Goal: Task Accomplishment & Management: Manage account settings

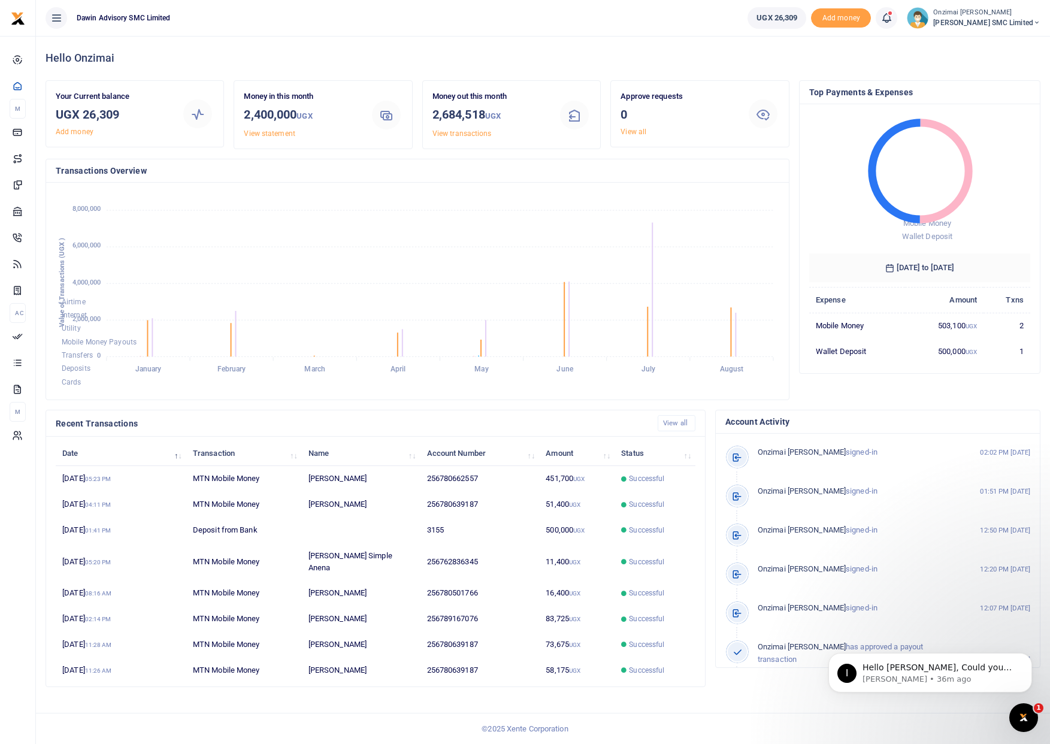
scroll to position [159, 213]
click at [961, 683] on p "Ibrahim • 36m ago" at bounding box center [940, 679] width 155 height 11
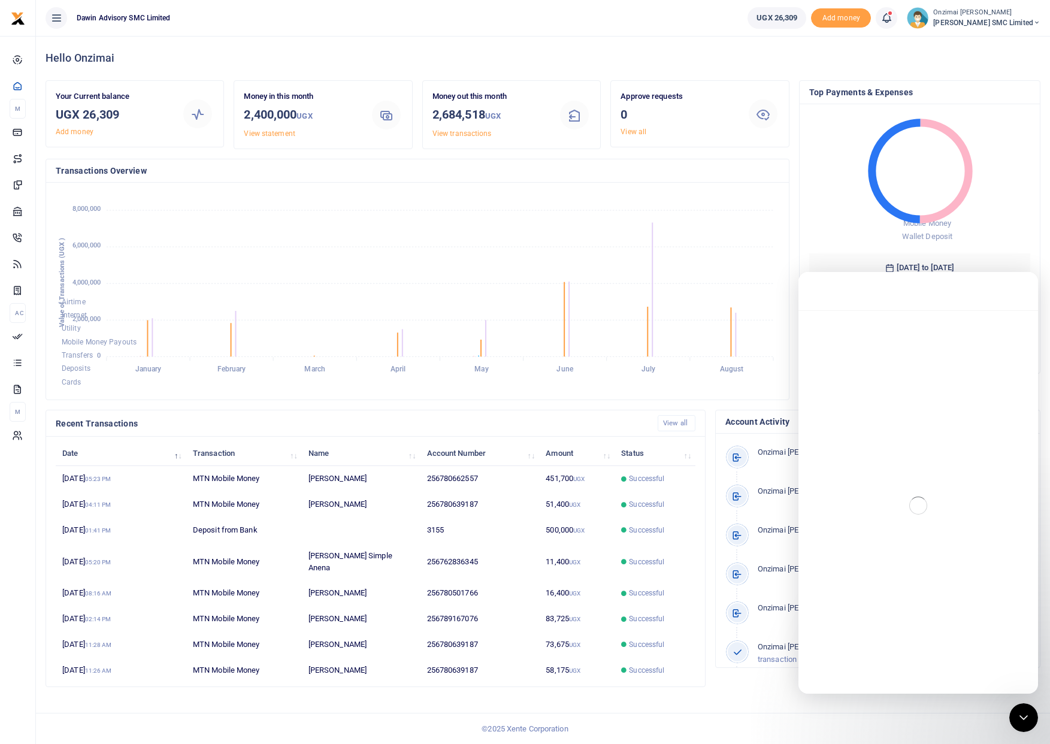
scroll to position [2, 0]
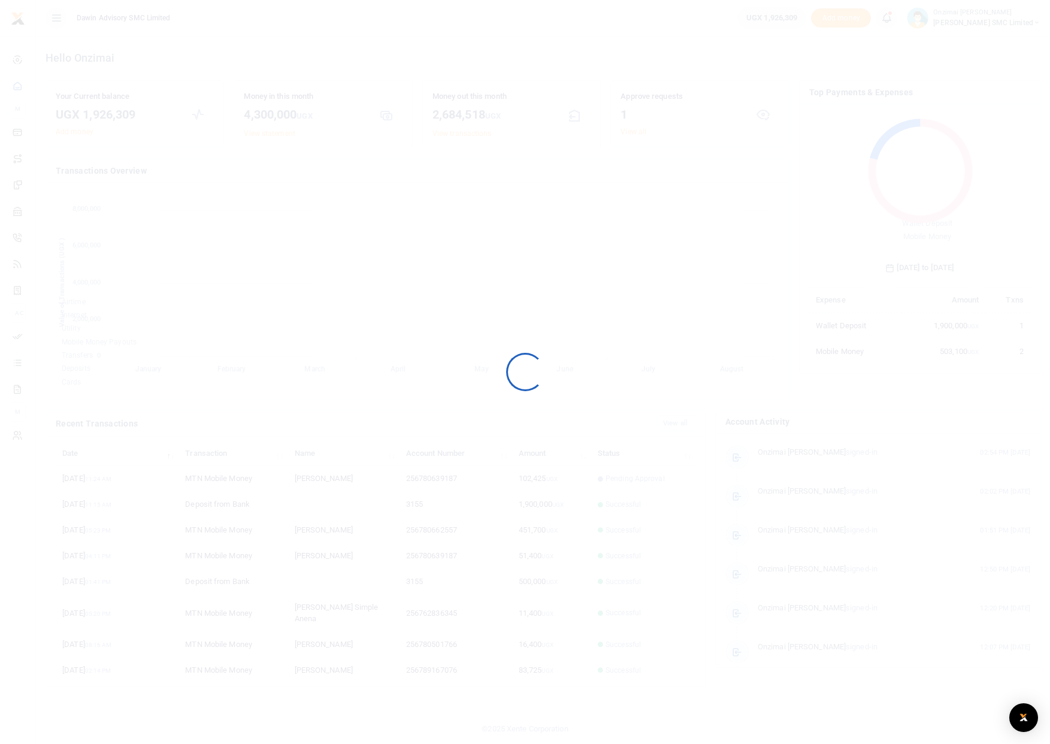
scroll to position [10, 10]
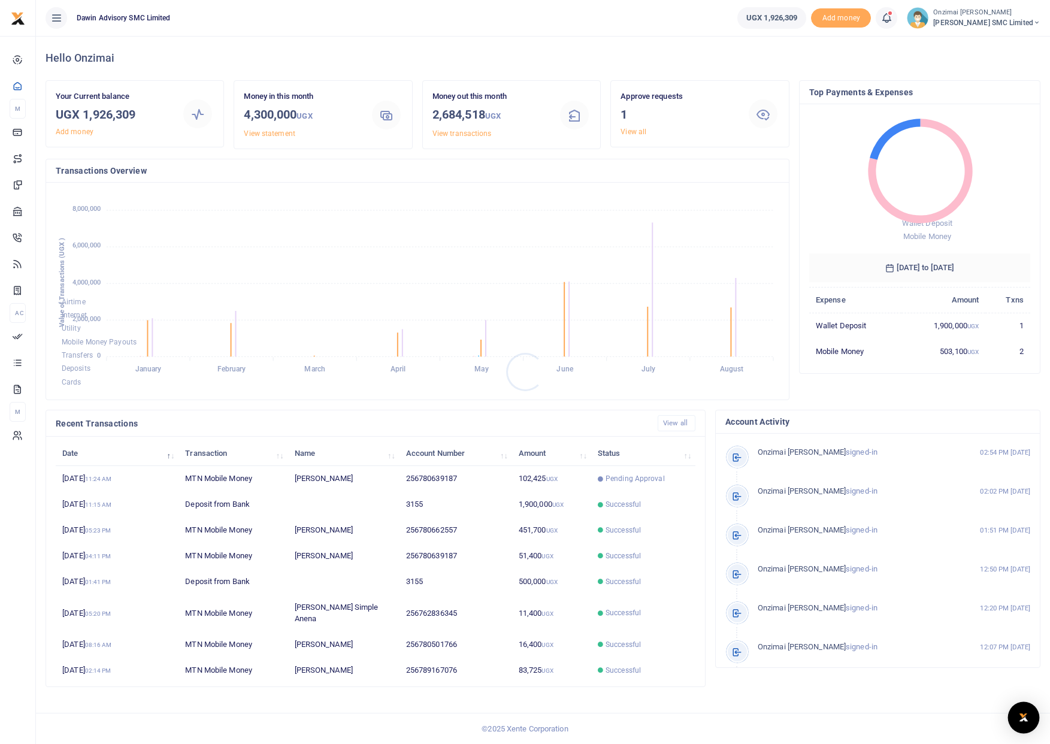
click at [1014, 720] on div "Open Intercom Messenger" at bounding box center [1024, 718] width 32 height 32
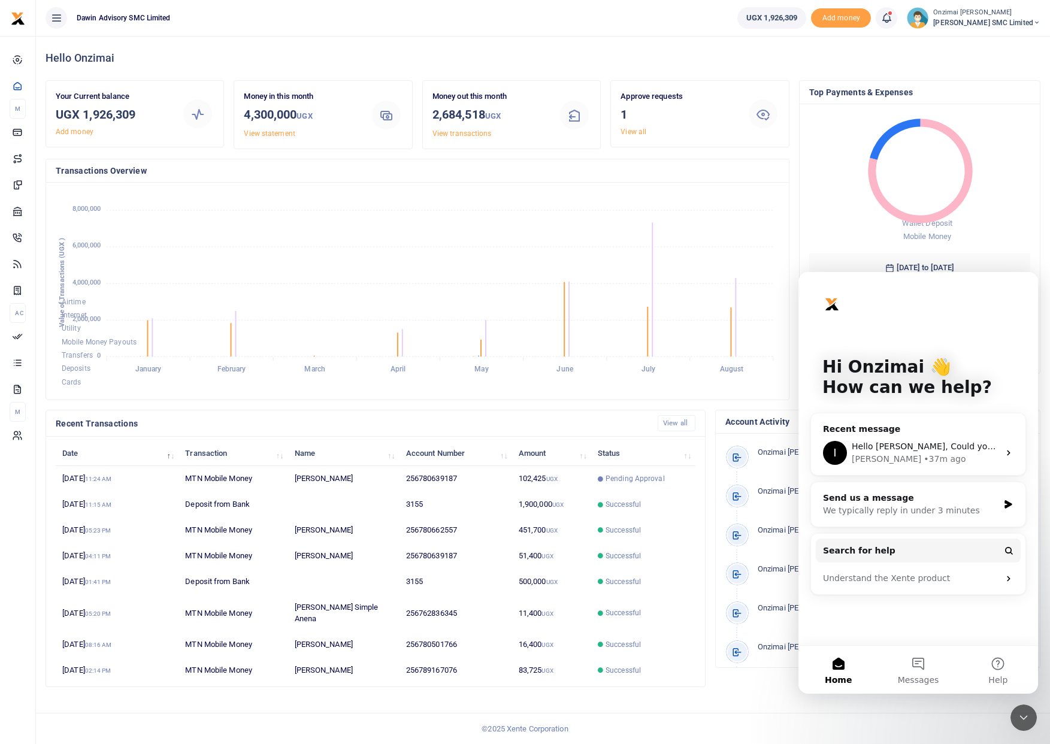
scroll to position [0, 0]
click at [872, 453] on div "Ibrahim" at bounding box center [887, 459] width 70 height 13
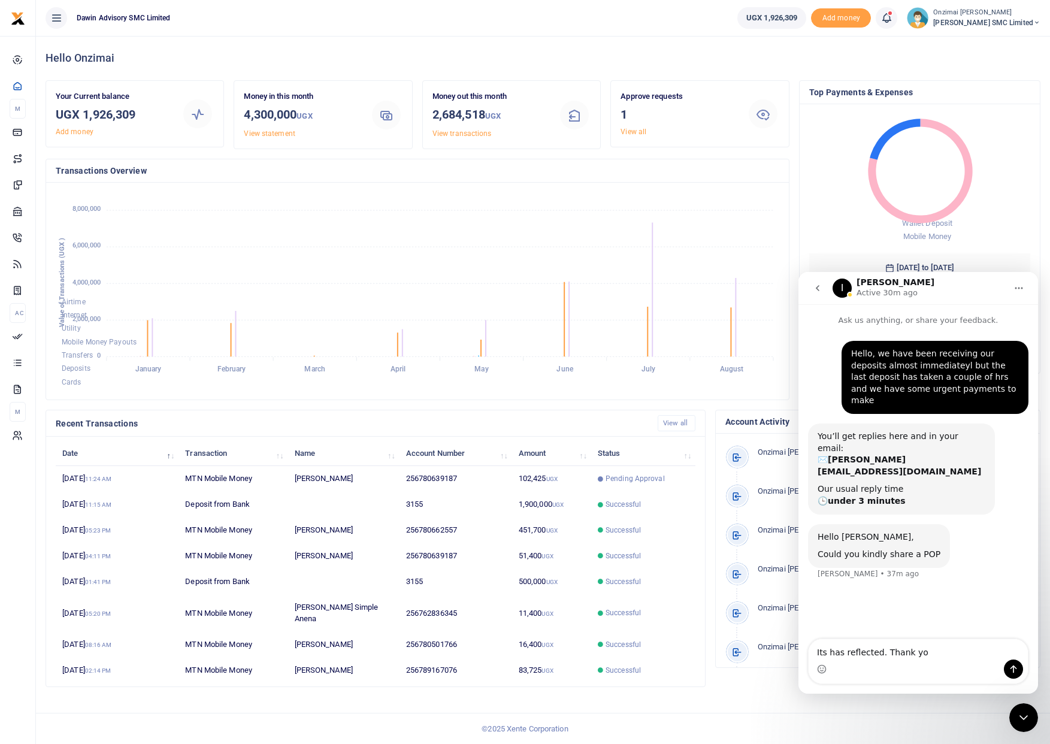
type textarea "Its has reflected. Thank you"
click at [1004, 229] on foreignobject "Wallet Deposit Mobile Money" at bounding box center [920, 181] width 221 height 134
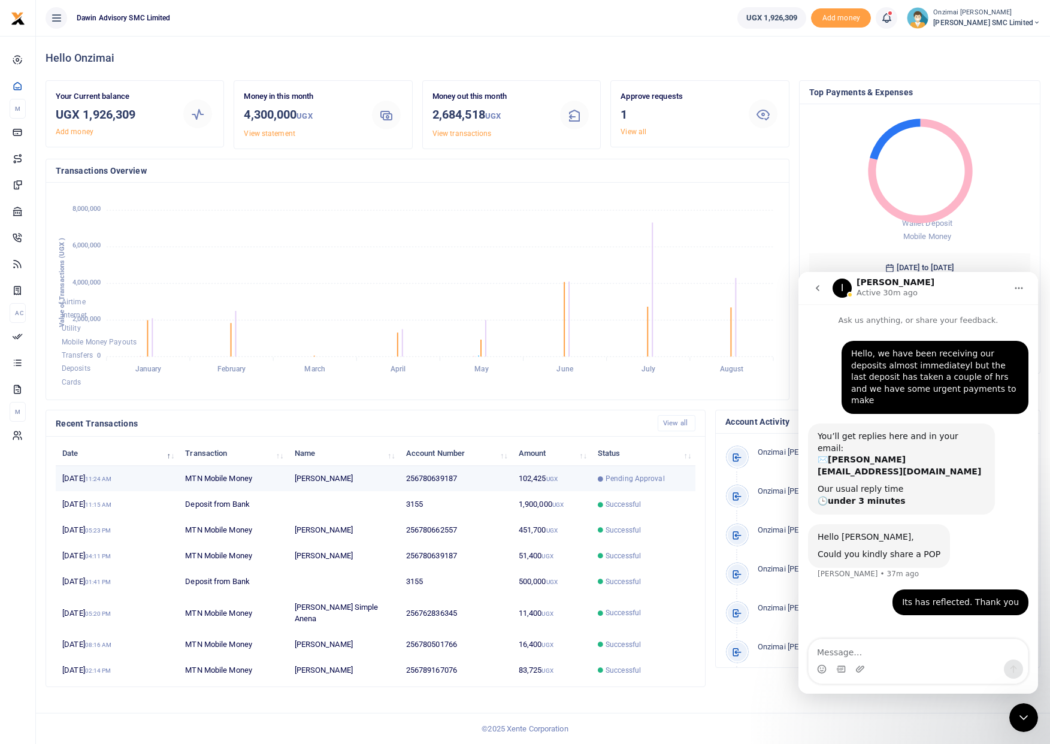
click at [374, 472] on td "[PERSON_NAME]" at bounding box center [343, 479] width 111 height 26
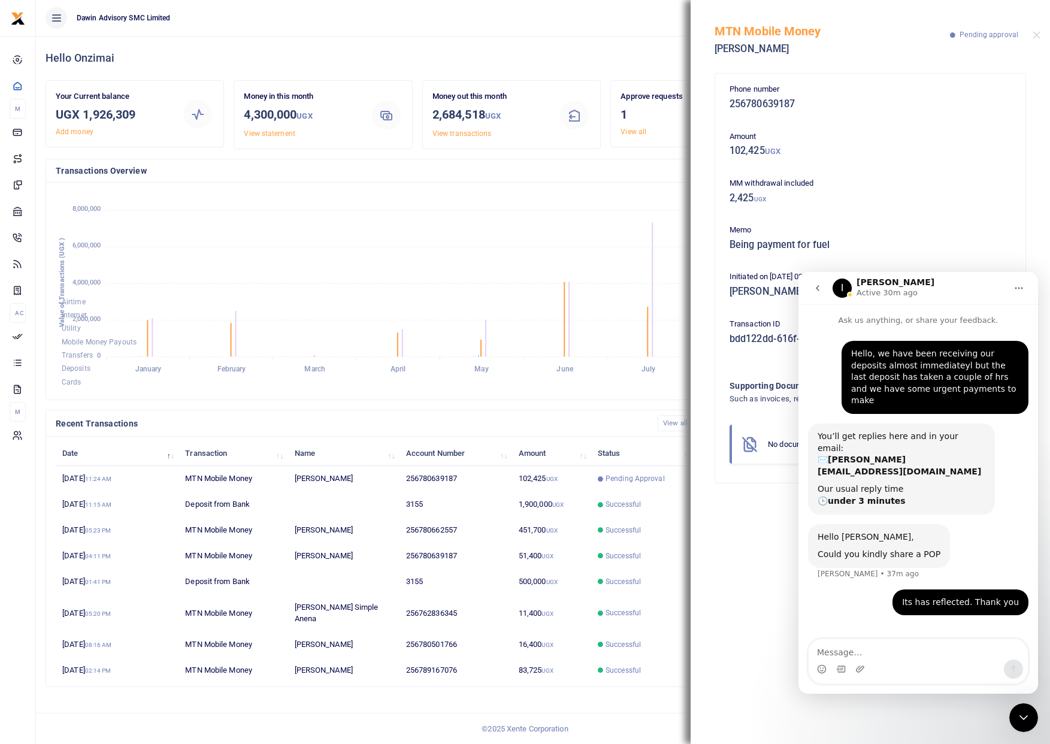
click at [1028, 716] on icon "Close Intercom Messenger" at bounding box center [1024, 717] width 8 height 5
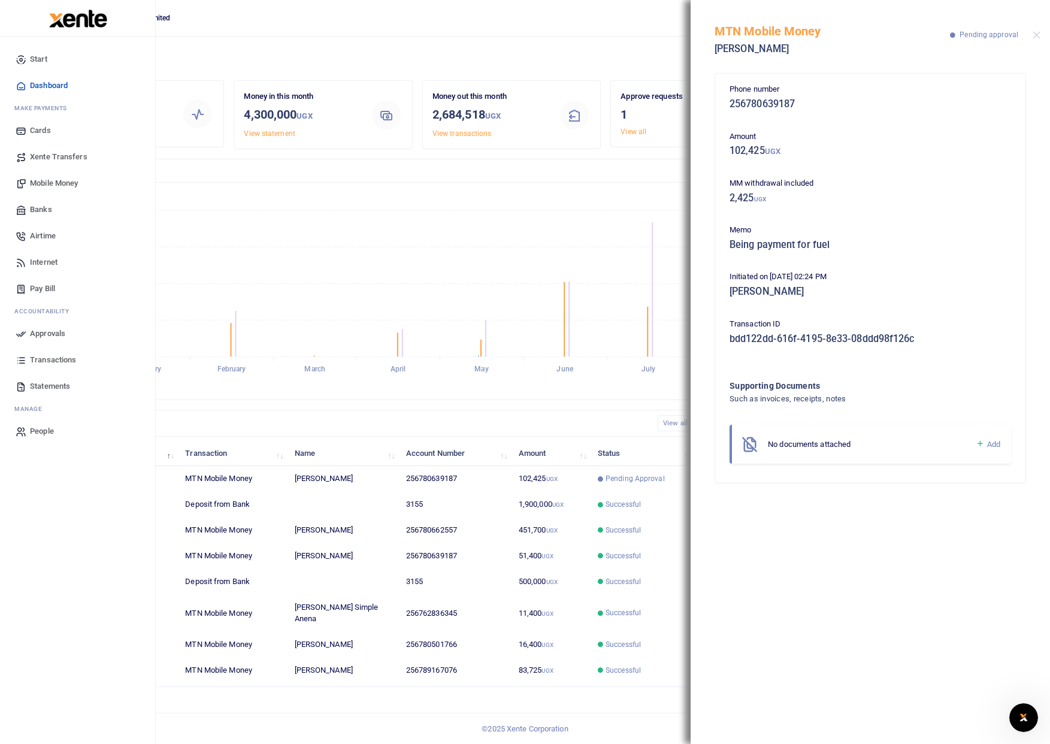
click at [46, 328] on span "Approvals" at bounding box center [47, 334] width 35 height 12
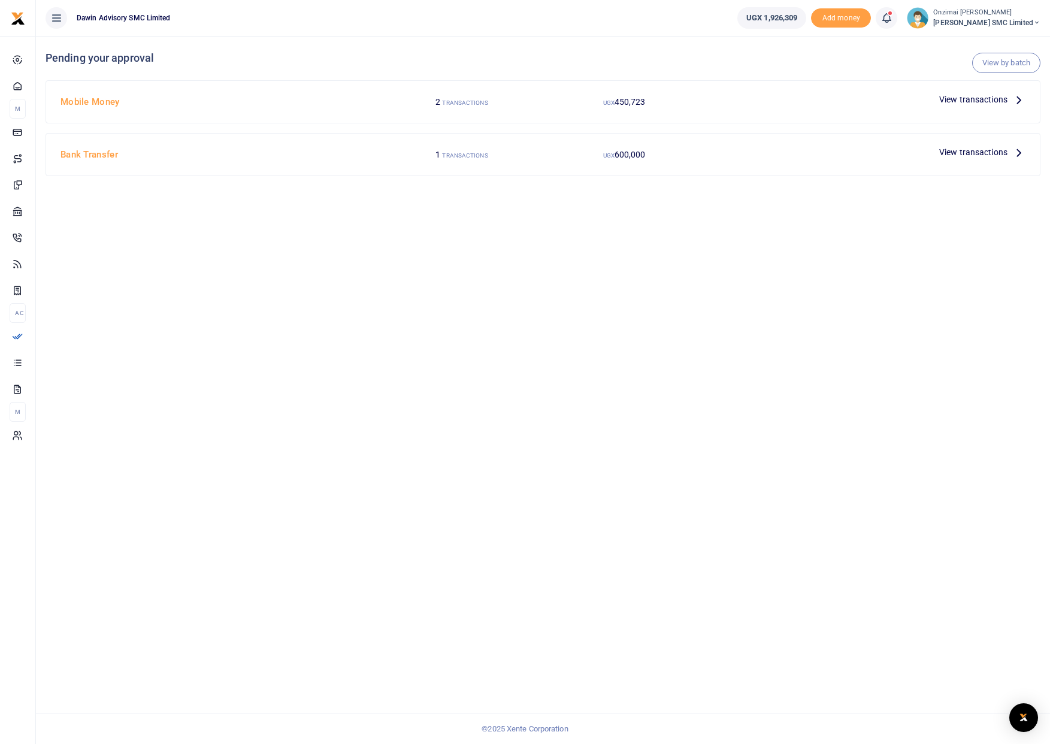
click at [979, 108] on div "View transactions" at bounding box center [983, 99] width 96 height 18
click at [977, 101] on span "View transactions" at bounding box center [974, 99] width 68 height 13
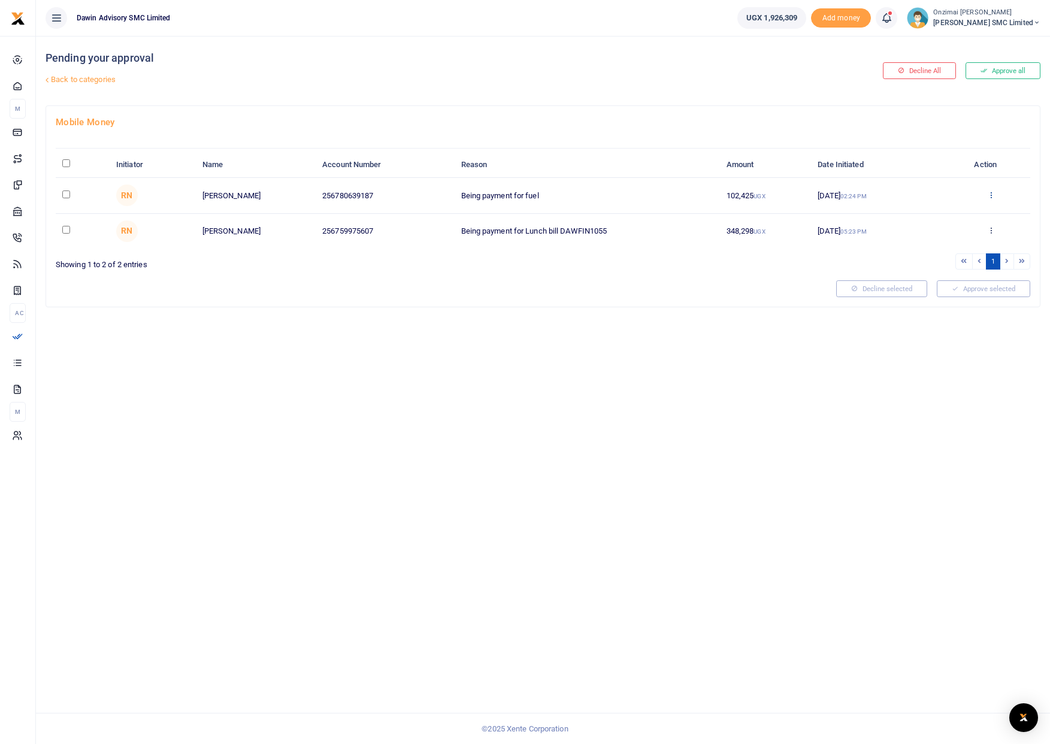
click at [991, 198] on icon at bounding box center [992, 195] width 8 height 8
click at [950, 207] on link "Approve" at bounding box center [947, 214] width 95 height 17
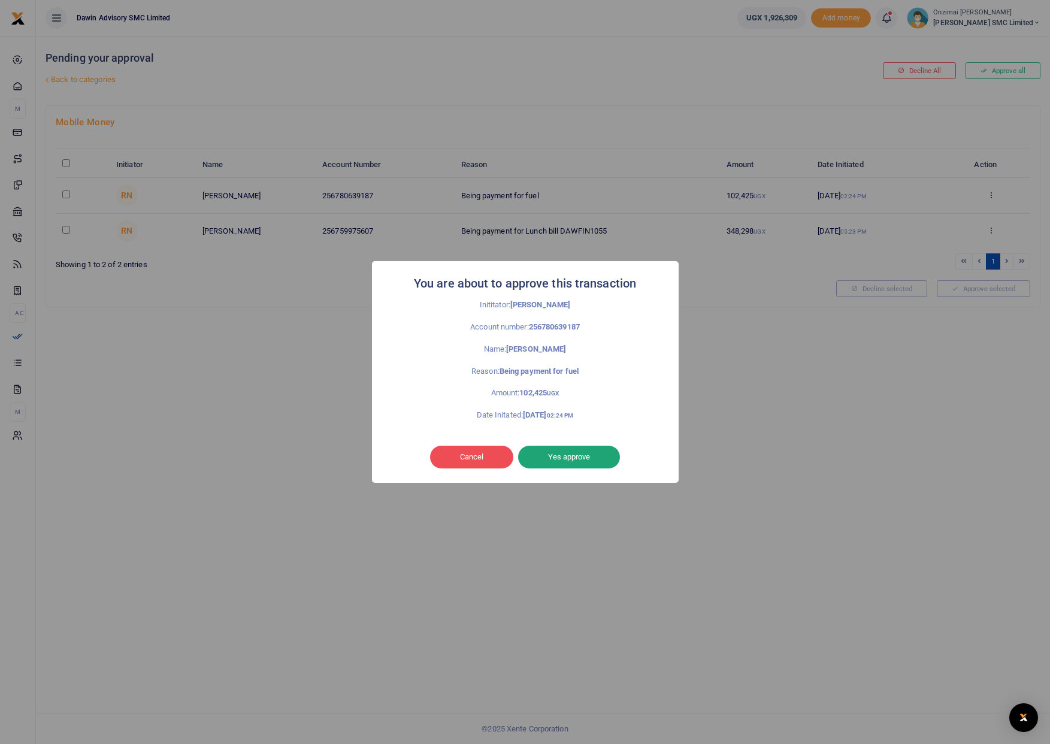
click at [591, 455] on button "Yes approve" at bounding box center [569, 457] width 102 height 23
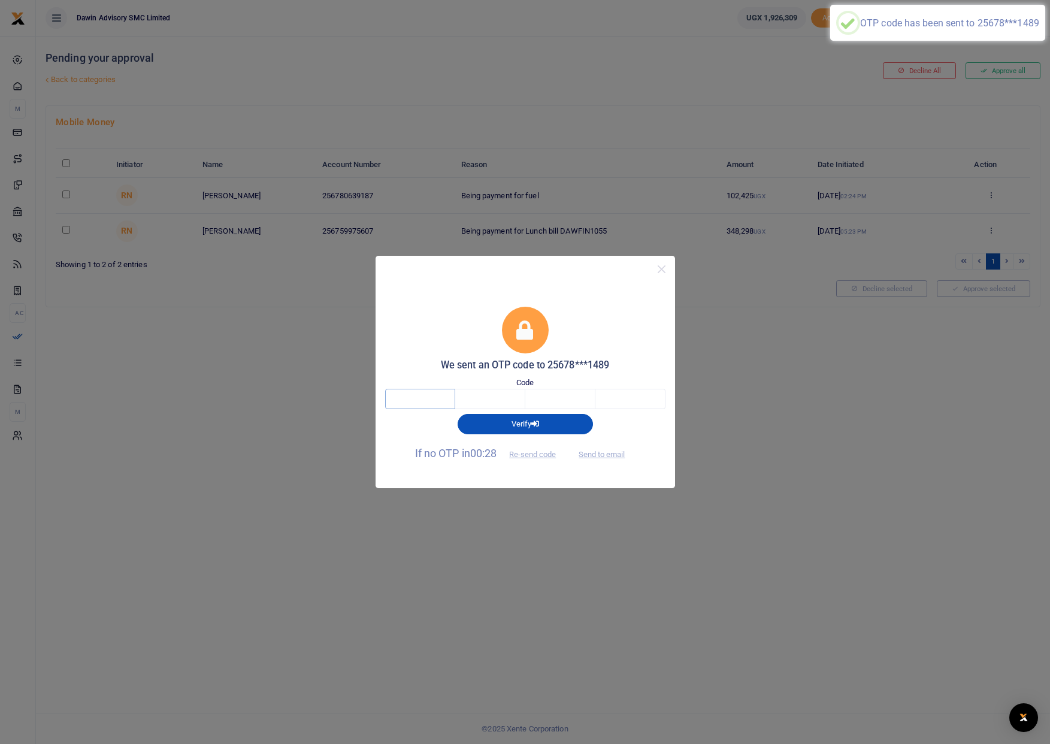
click at [392, 401] on input "text" at bounding box center [420, 399] width 70 height 20
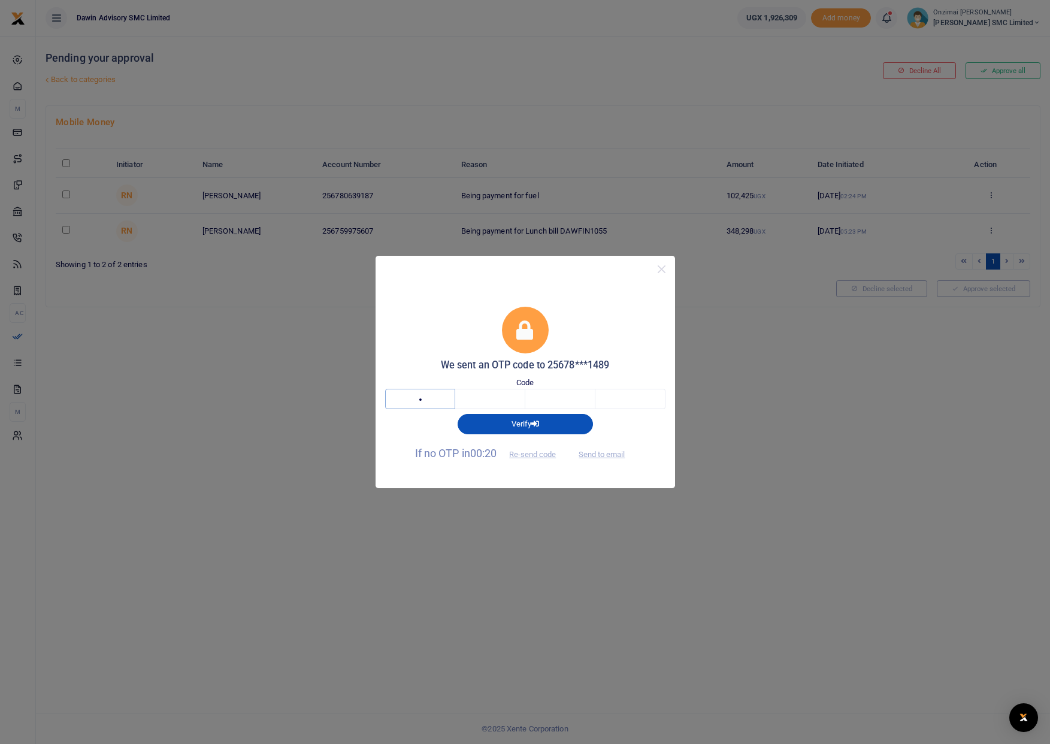
type input "6"
type input "3"
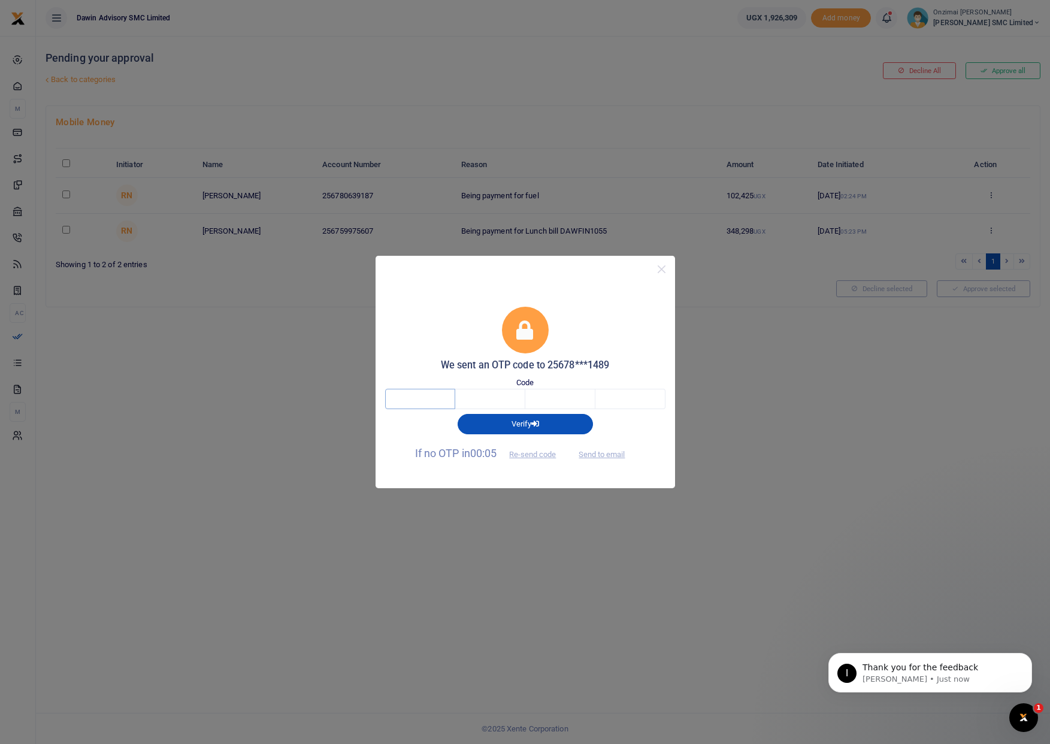
type input "6"
type input "3"
type input "6"
type input "4"
type input "3"
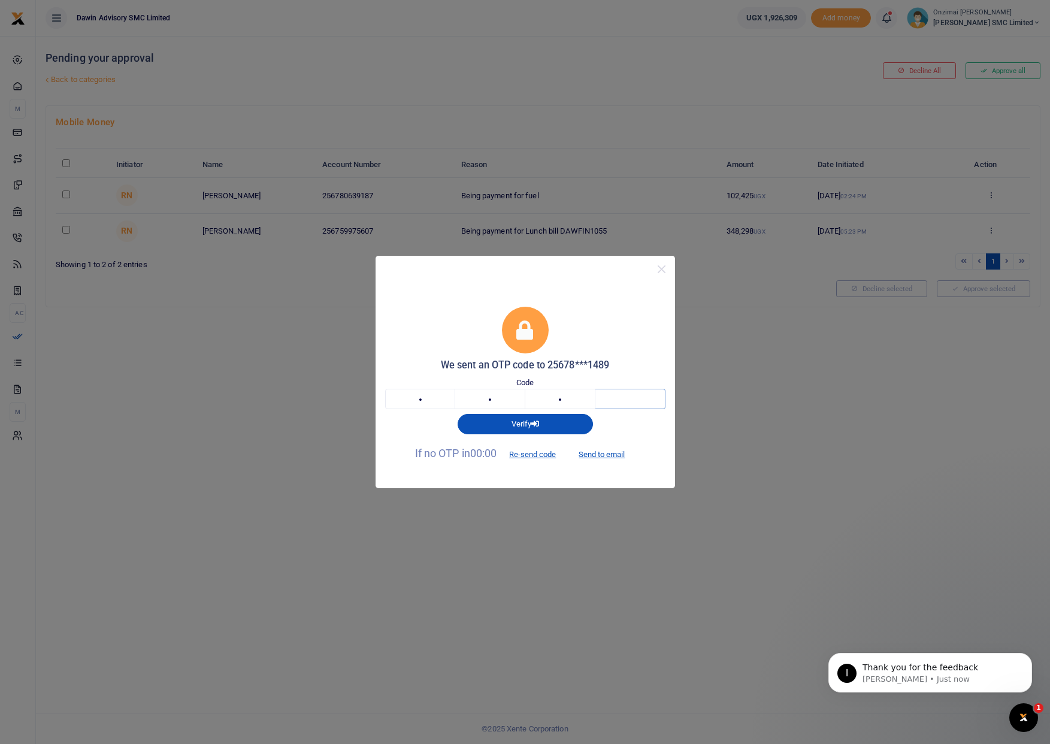
type input "0"
